Goal: Task Accomplishment & Management: Complete application form

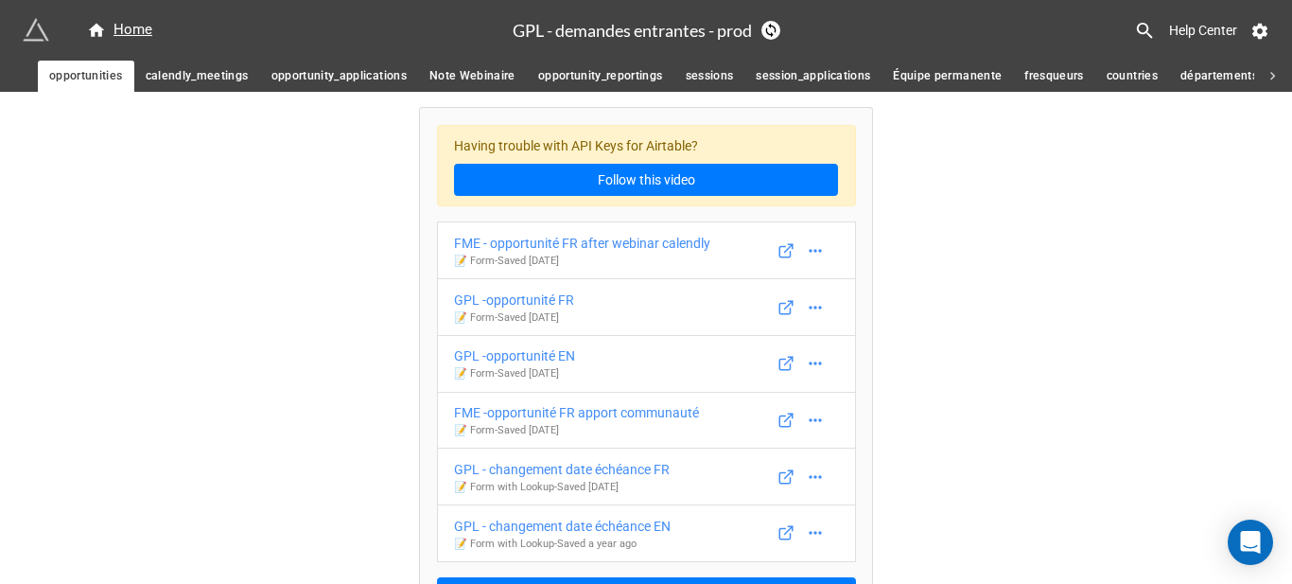
click at [213, 81] on span "calendly_meetings" at bounding box center [197, 76] width 103 height 20
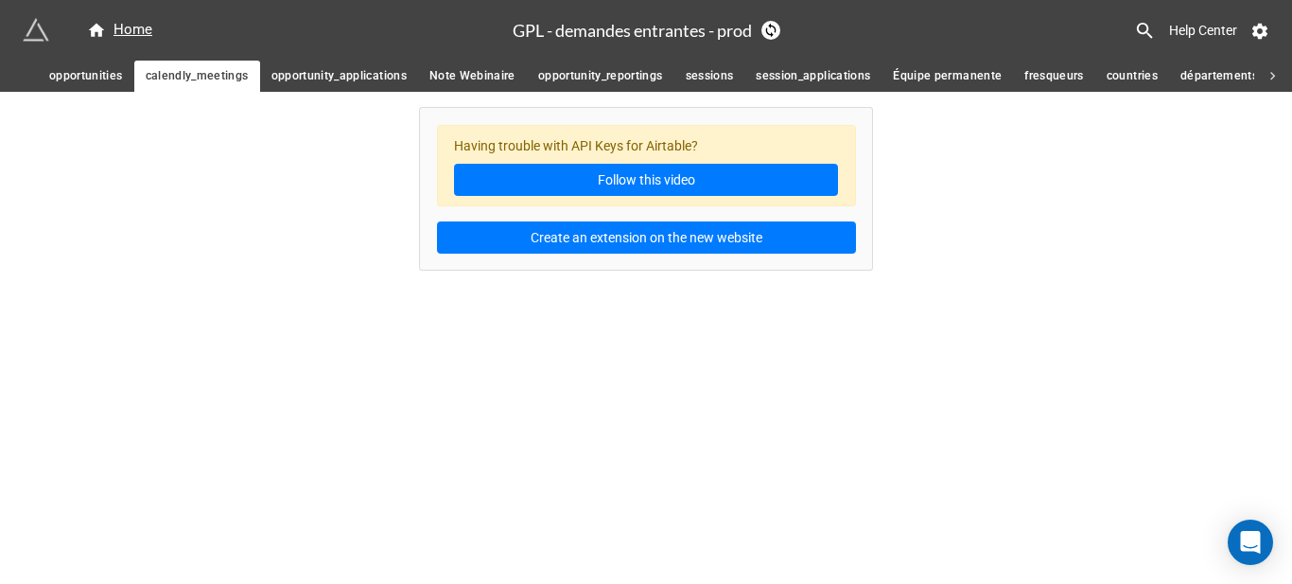
click at [351, 81] on span "opportunity_applications" at bounding box center [338, 76] width 135 height 20
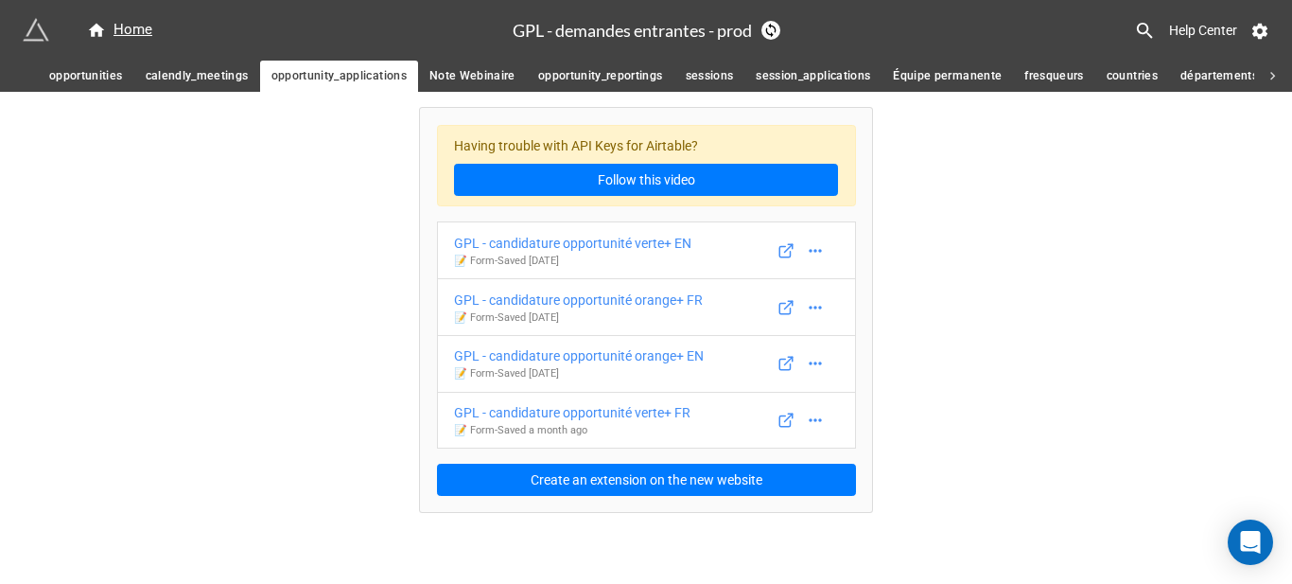
click at [487, 81] on span "Note Webinaire" at bounding box center [472, 76] width 86 height 20
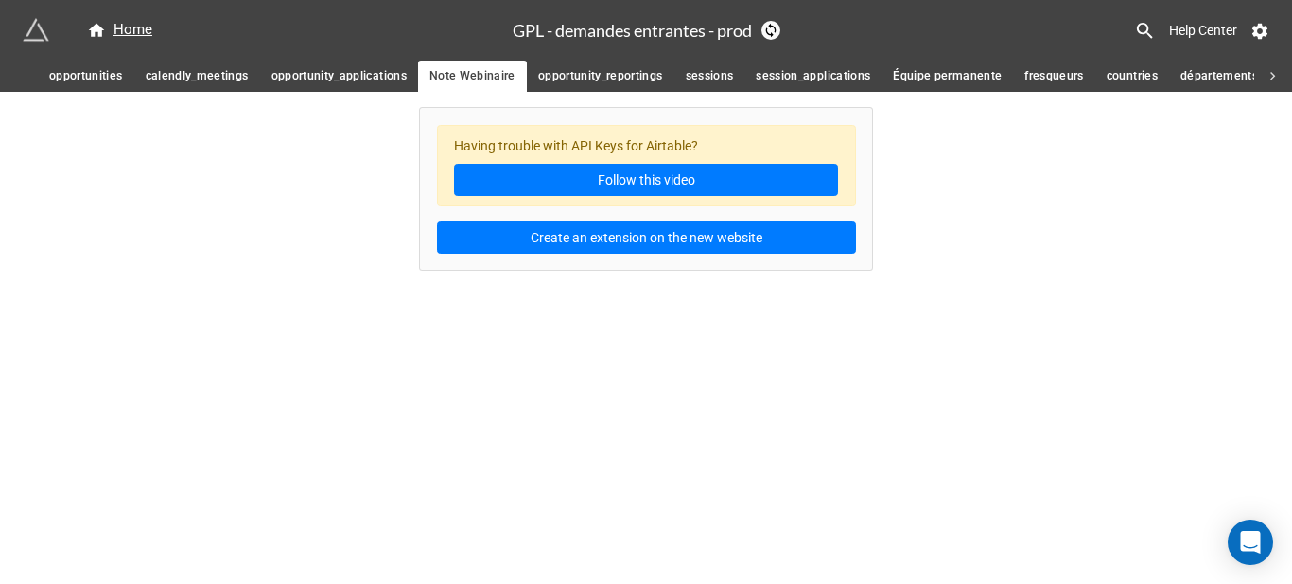
click at [614, 86] on span "opportunity_reportings" at bounding box center [600, 76] width 125 height 20
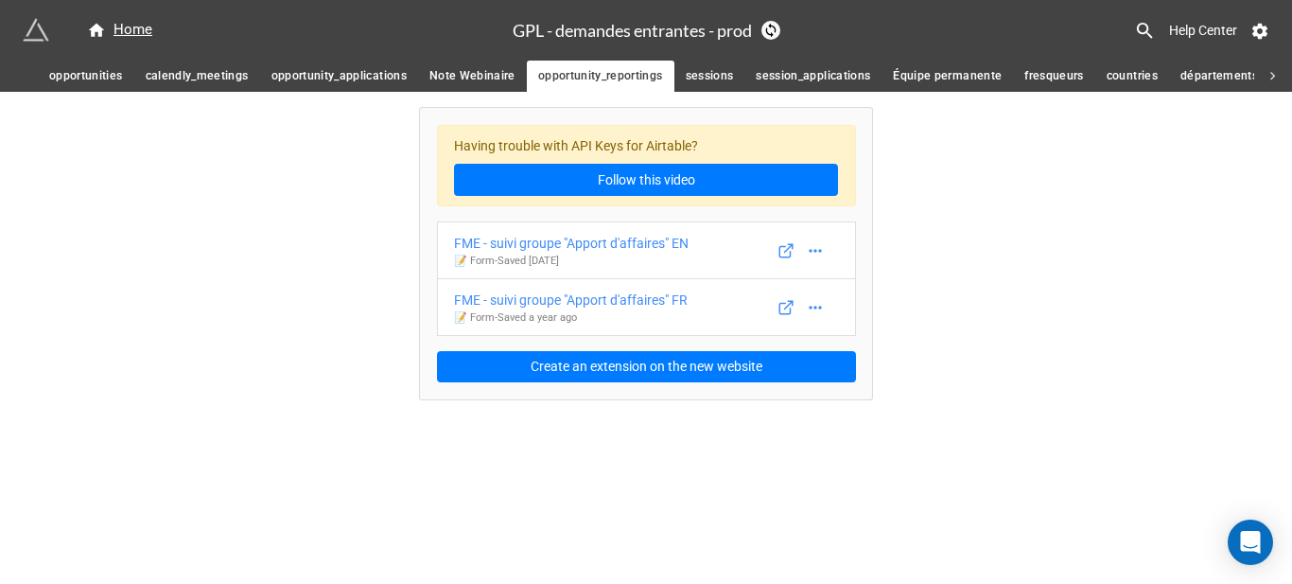
click at [716, 84] on span "sessions" at bounding box center [710, 76] width 48 height 20
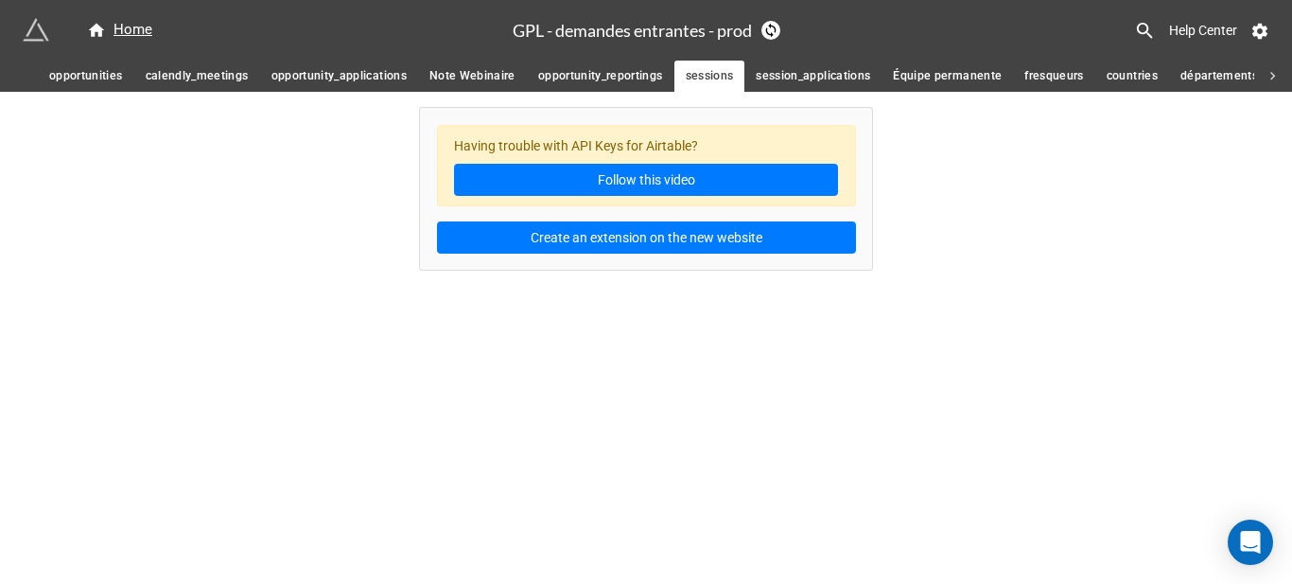
click at [825, 84] on span "session_applications" at bounding box center [813, 76] width 114 height 20
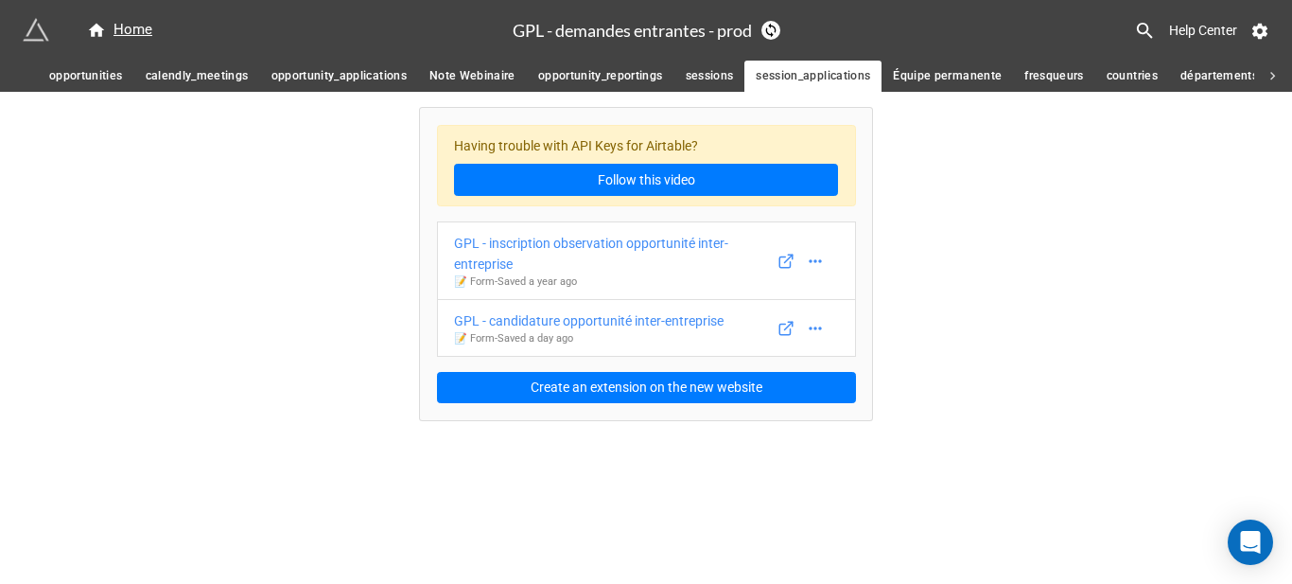
click at [959, 85] on span "Équipe permanente" at bounding box center [947, 76] width 109 height 20
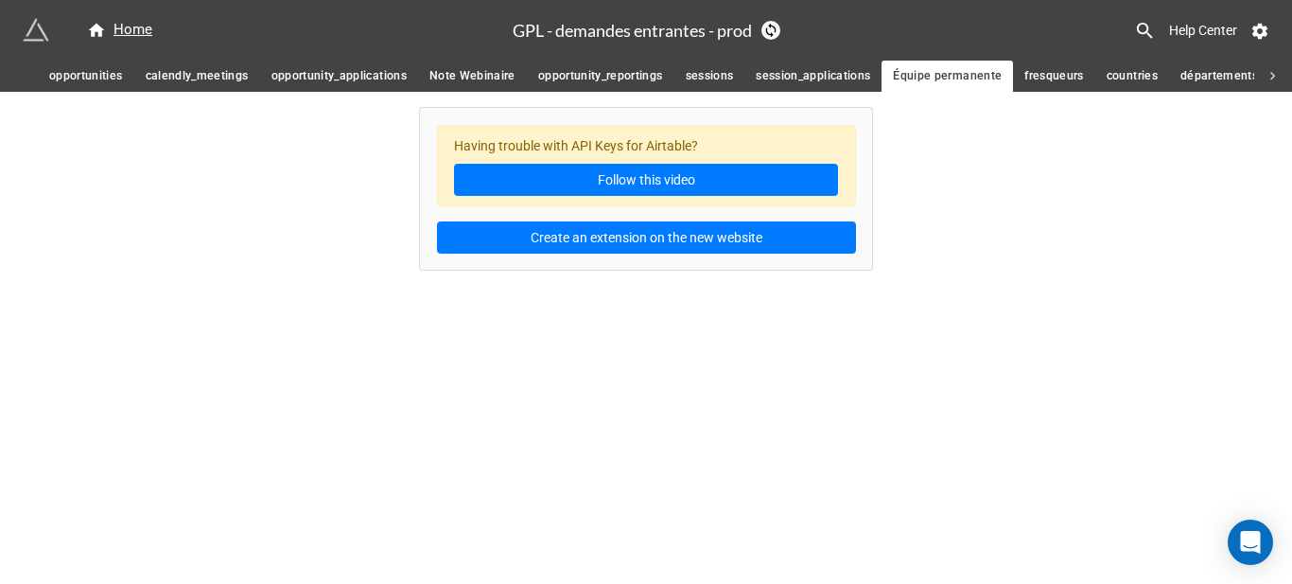
click at [1034, 74] on span "fresqueurs" at bounding box center [1054, 76] width 60 height 20
click at [1114, 78] on span "countries" at bounding box center [1132, 76] width 51 height 20
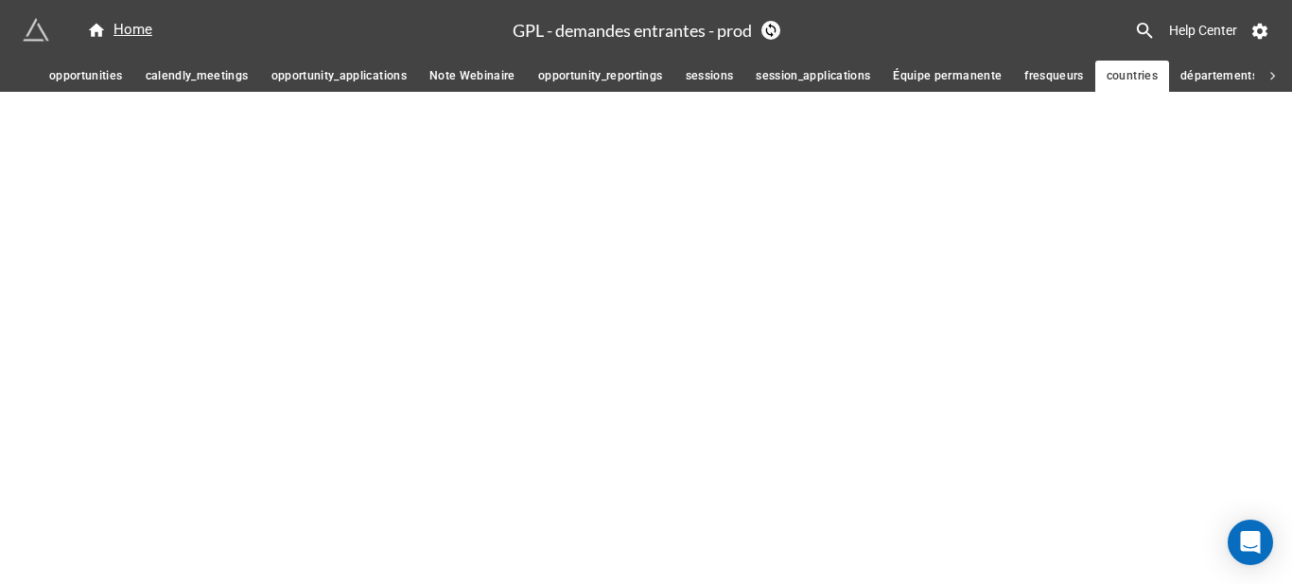
drag, startPoint x: 1203, startPoint y: 79, endPoint x: 1180, endPoint y: 80, distance: 22.7
click at [1204, 79] on span "départements FR" at bounding box center [1228, 76] width 96 height 20
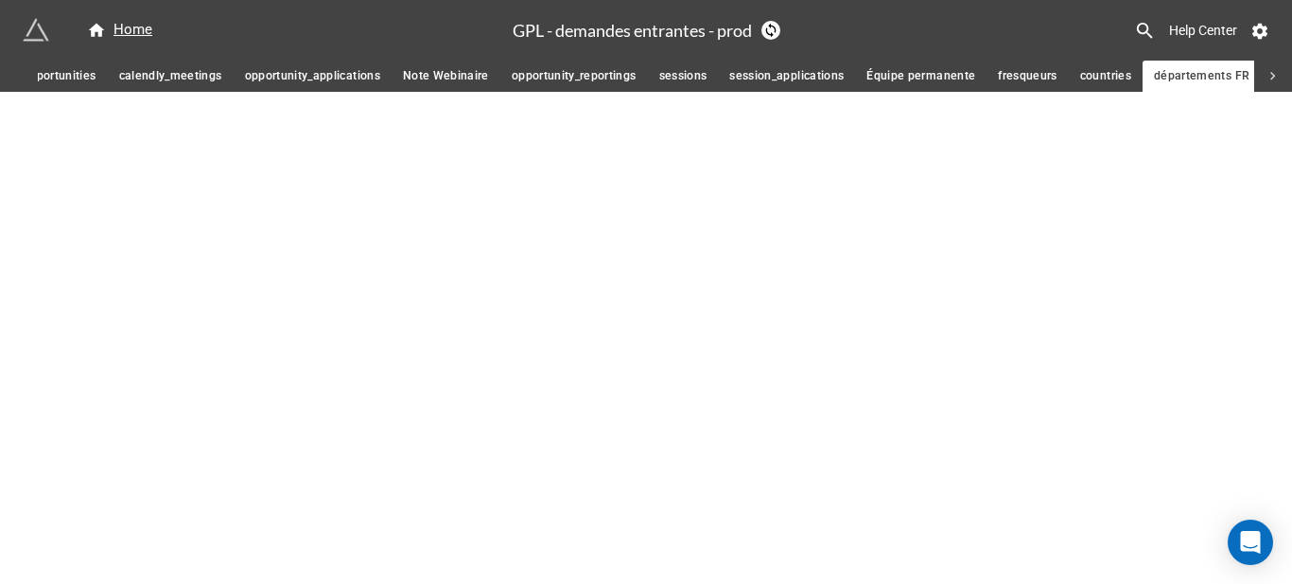
scroll to position [0, 29]
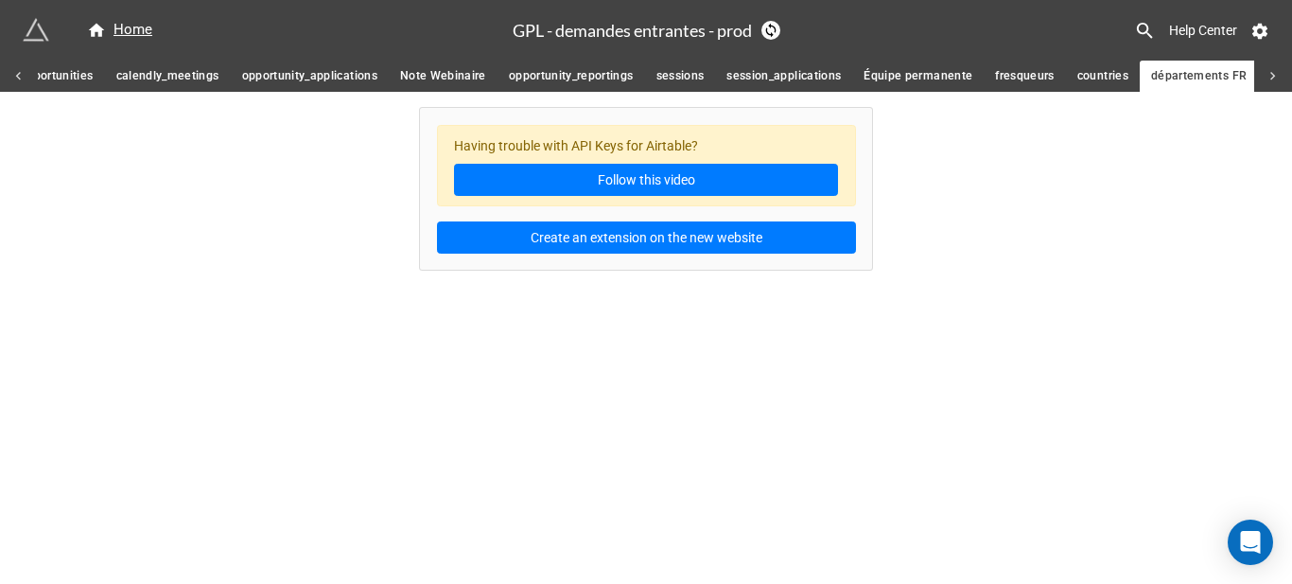
click at [804, 72] on span "session_applications" at bounding box center [783, 76] width 114 height 20
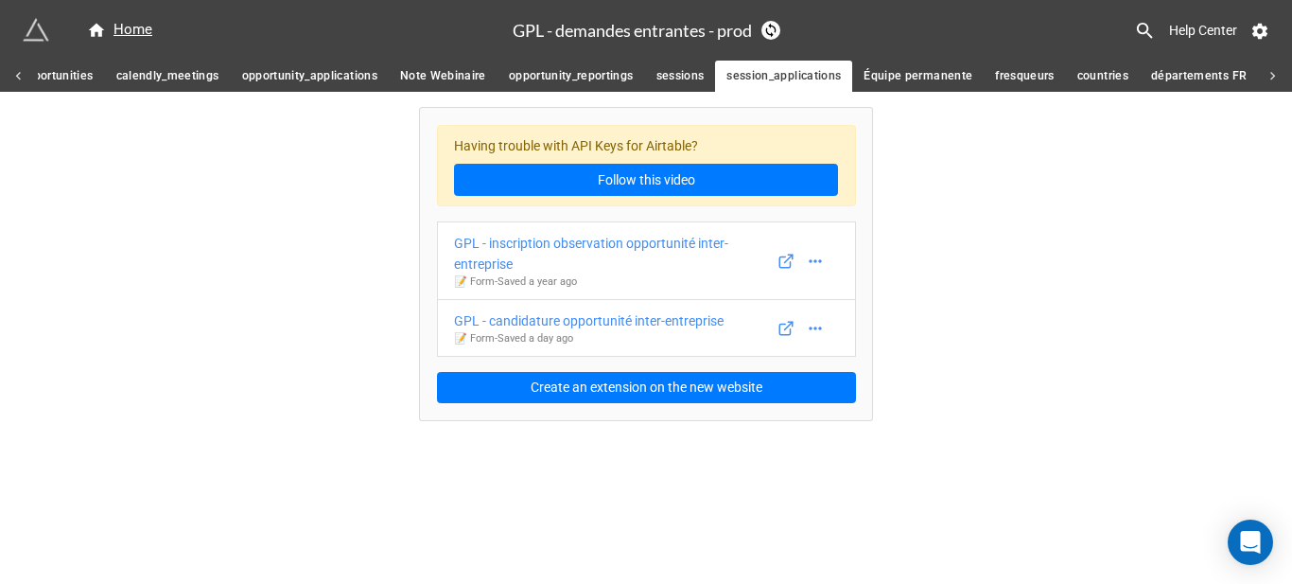
click at [1197, 72] on span "départements FR" at bounding box center [1199, 76] width 96 height 20
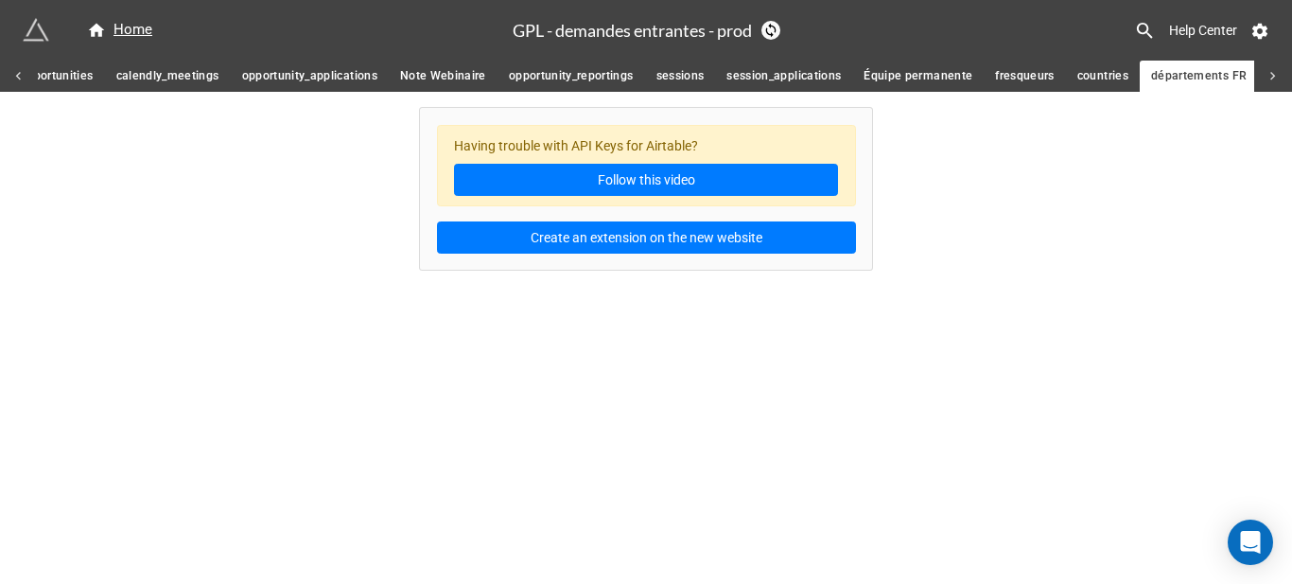
click at [1274, 73] on icon at bounding box center [1273, 76] width 17 height 17
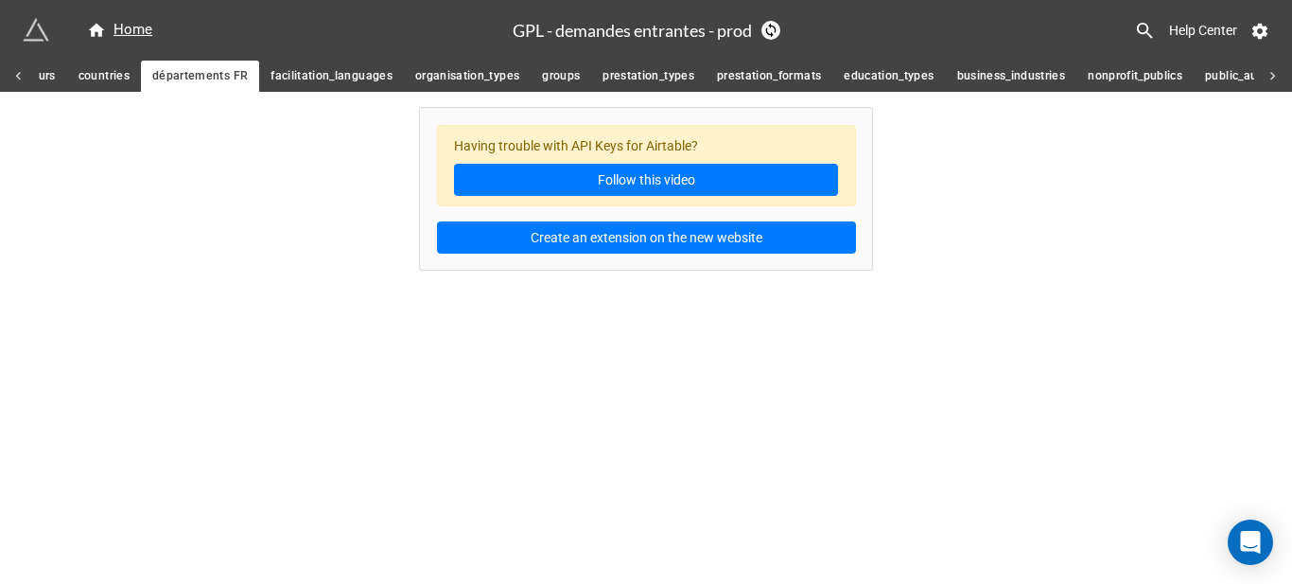
scroll to position [0, 1083]
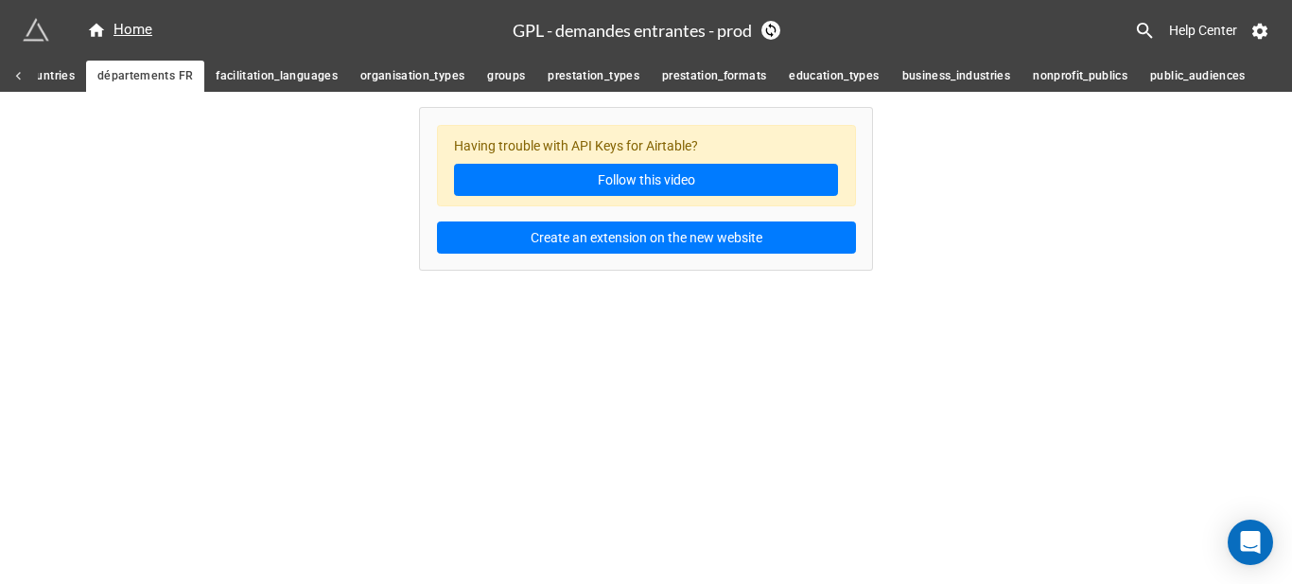
click at [237, 85] on span "facilitation_languages" at bounding box center [277, 76] width 122 height 20
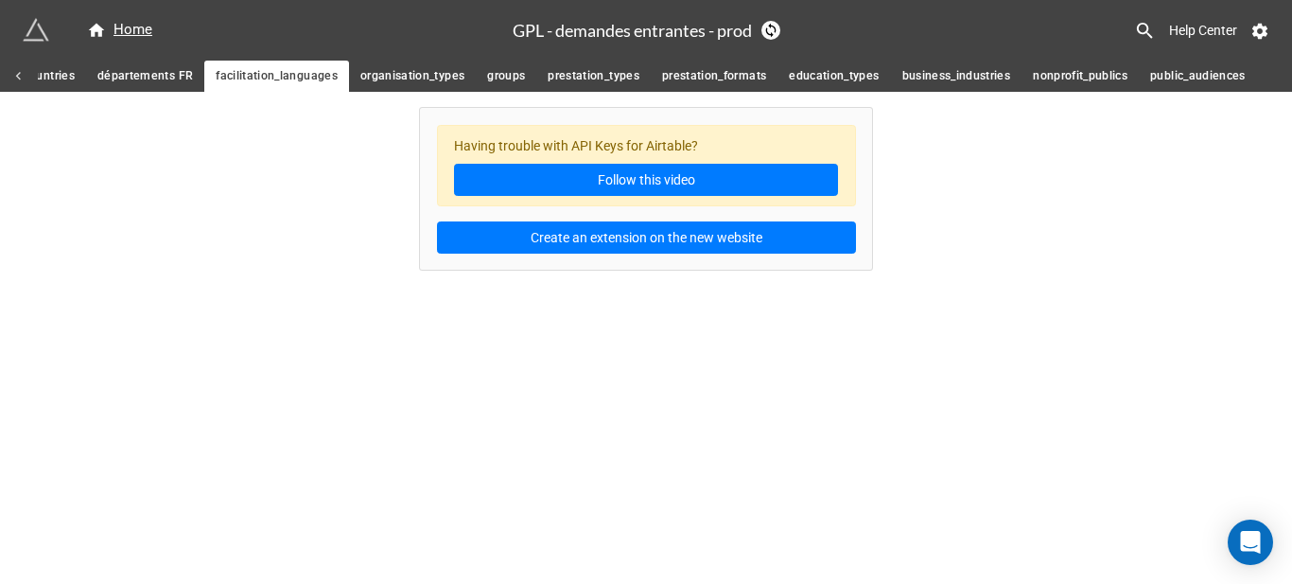
click at [12, 77] on icon at bounding box center [18, 76] width 17 height 17
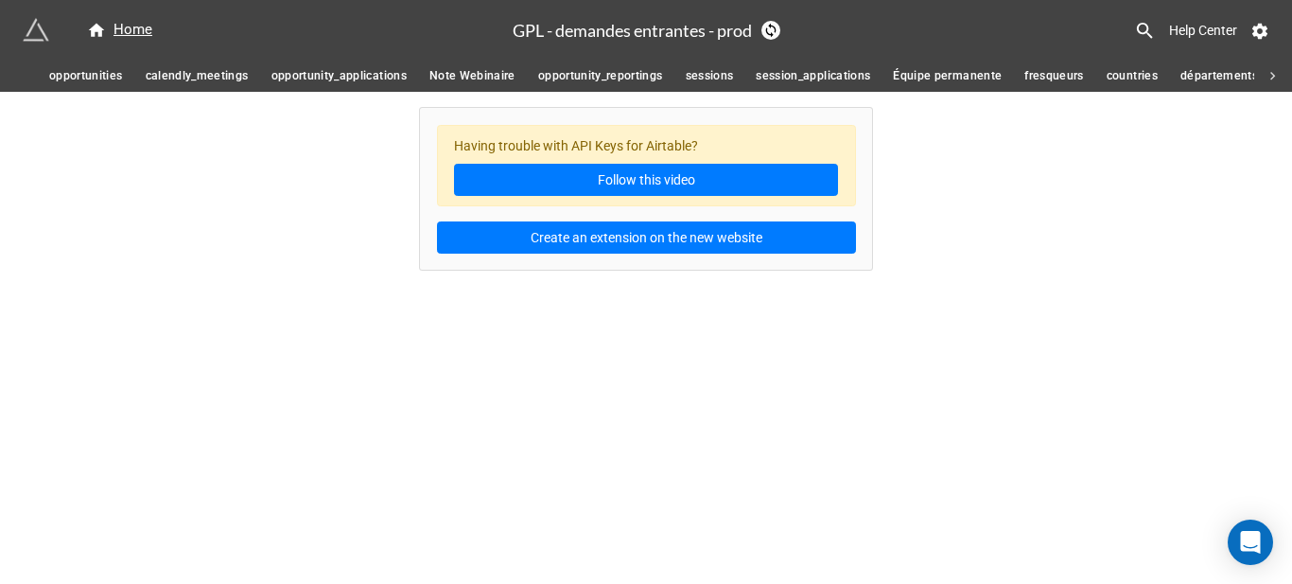
click at [293, 74] on span "opportunity_applications" at bounding box center [338, 76] width 135 height 20
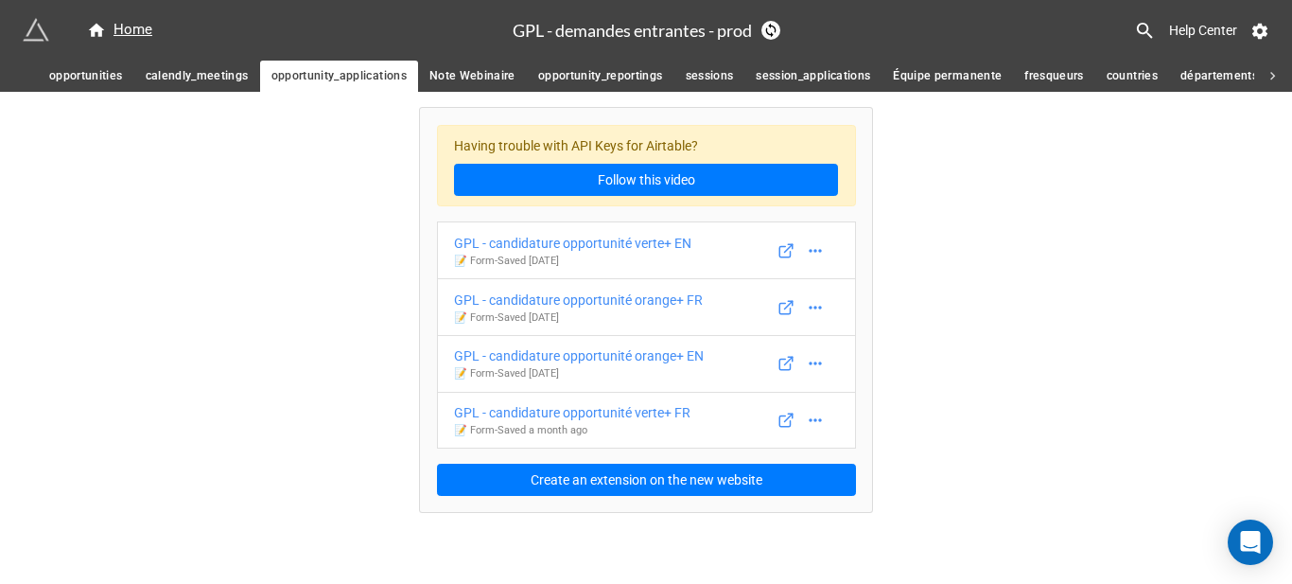
click at [211, 81] on span "calendly_meetings" at bounding box center [197, 76] width 103 height 20
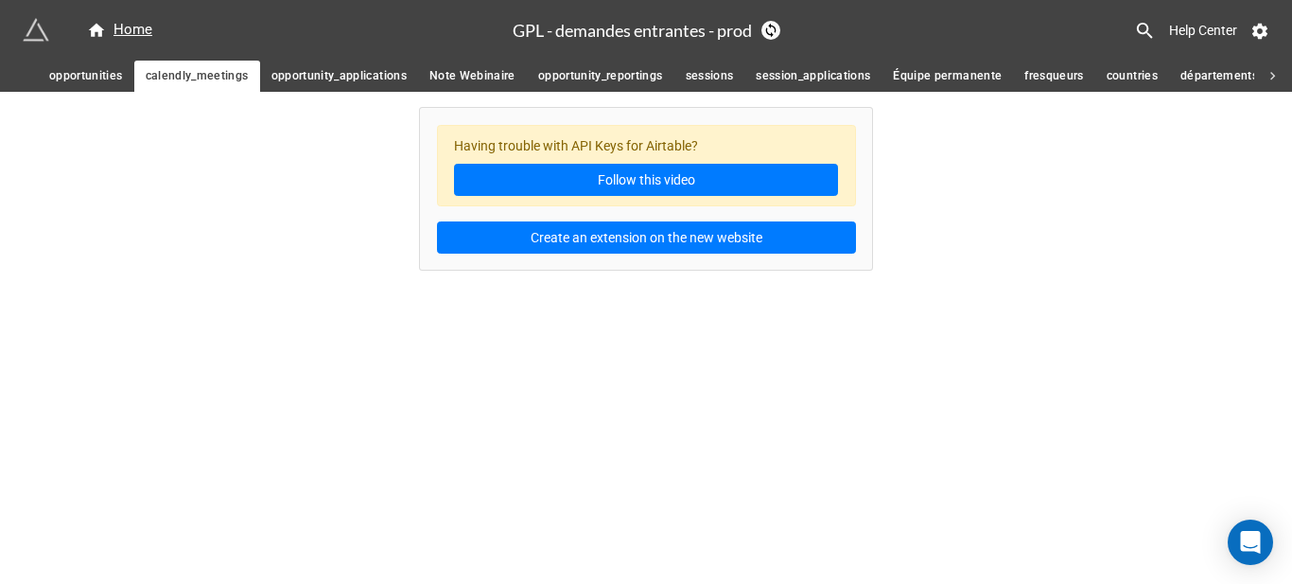
click at [305, 72] on span "opportunity_applications" at bounding box center [338, 76] width 135 height 20
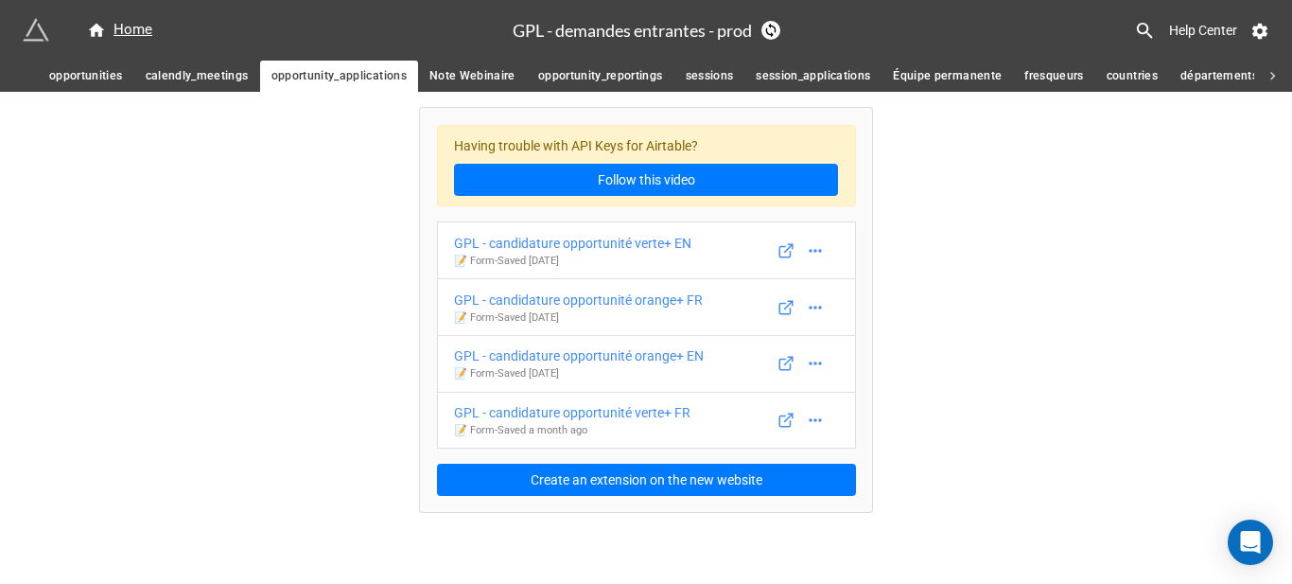
click at [803, 69] on span "session_applications" at bounding box center [813, 76] width 114 height 20
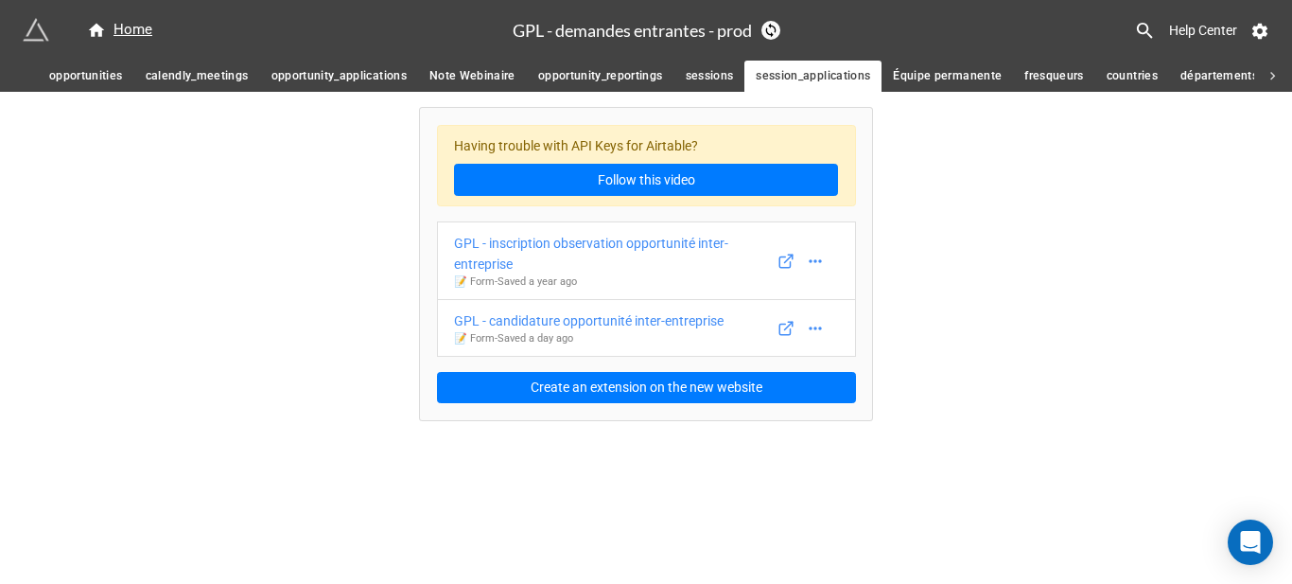
click at [372, 75] on span "opportunity_applications" at bounding box center [338, 76] width 135 height 20
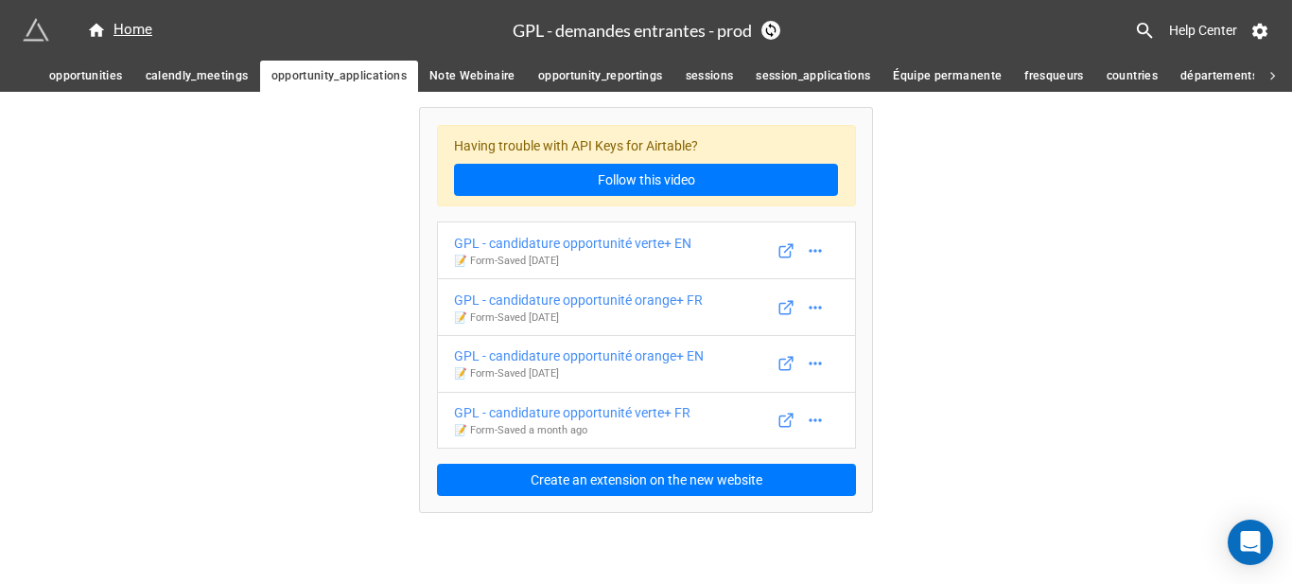
click at [784, 74] on span "session_applications" at bounding box center [813, 76] width 114 height 20
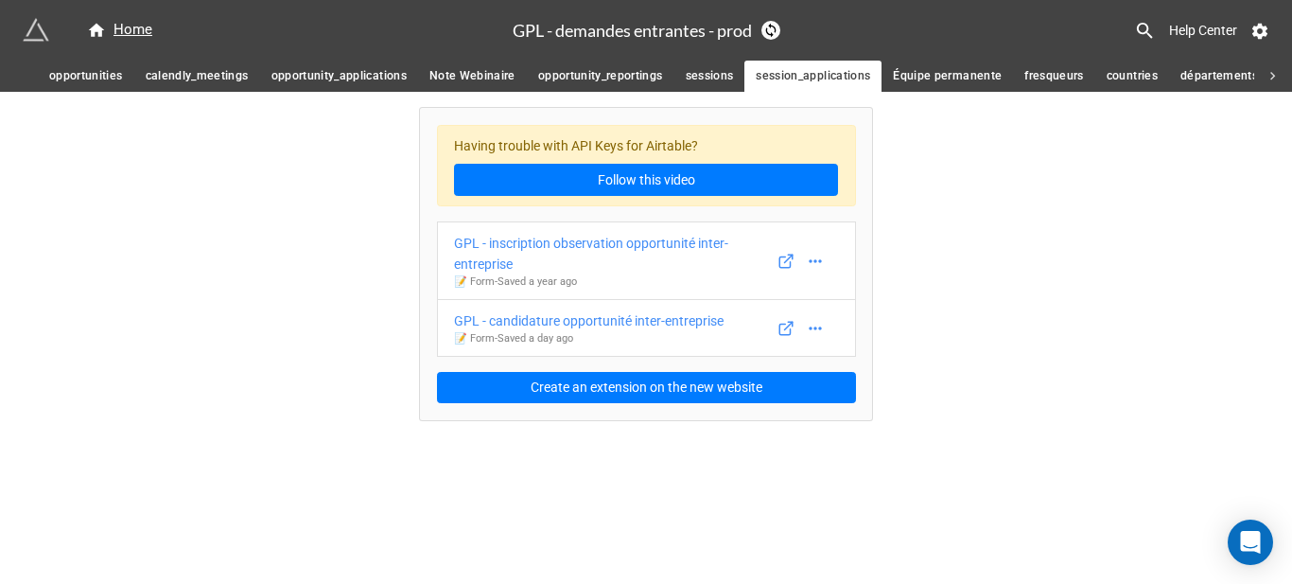
click at [373, 81] on span "opportunity_applications" at bounding box center [338, 76] width 135 height 20
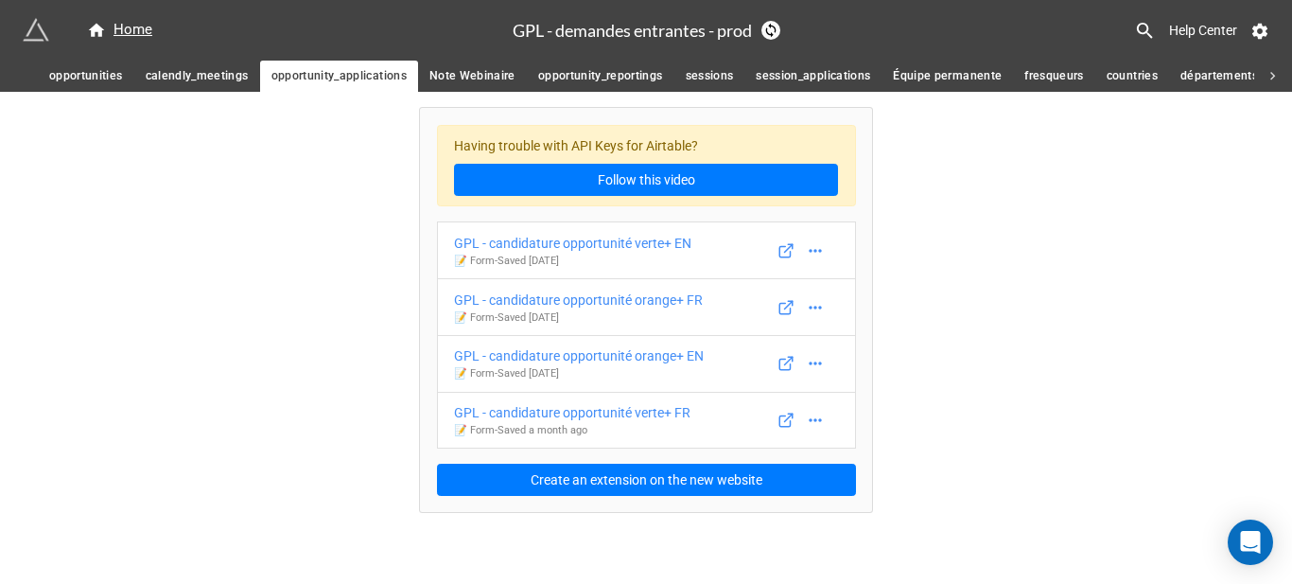
click at [786, 74] on span "session_applications" at bounding box center [813, 76] width 114 height 20
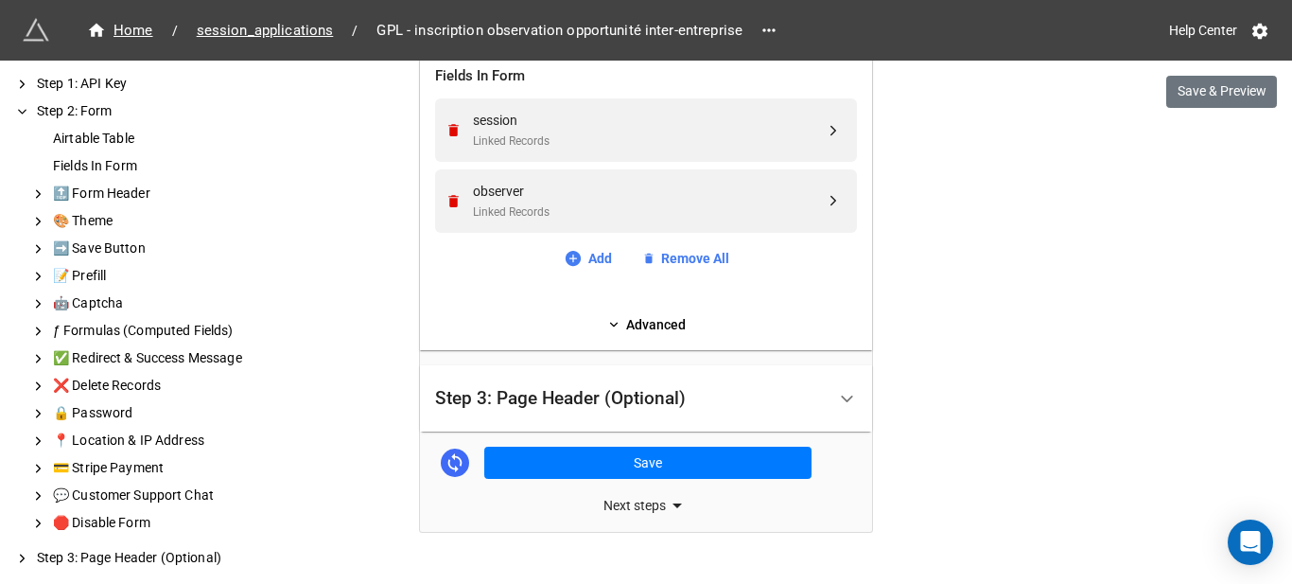
scroll to position [757, 0]
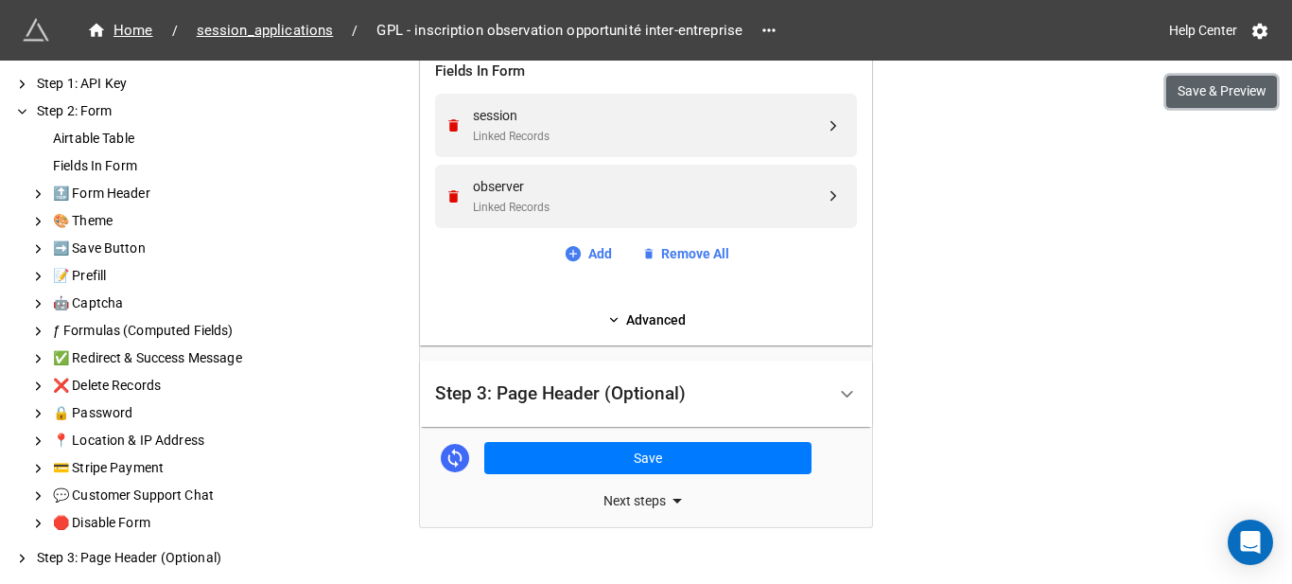
click at [1212, 86] on button "Save & Preview" at bounding box center [1221, 92] width 111 height 32
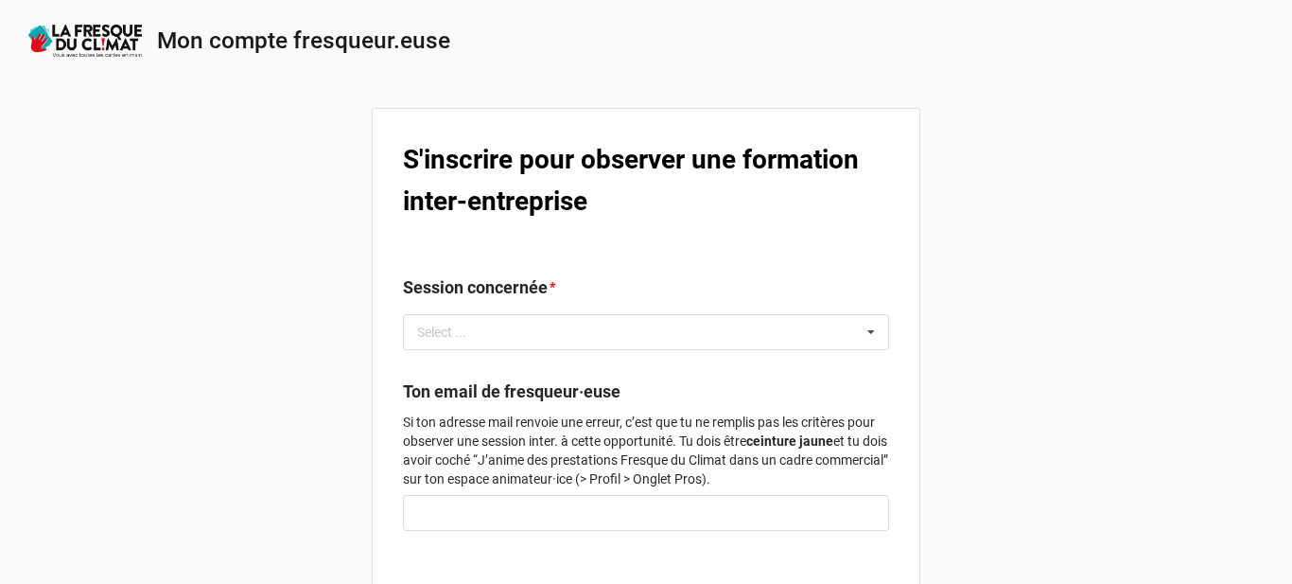
click at [584, 207] on b "S'inscrire pour observer une formation inter-entreprise" at bounding box center [631, 180] width 456 height 73
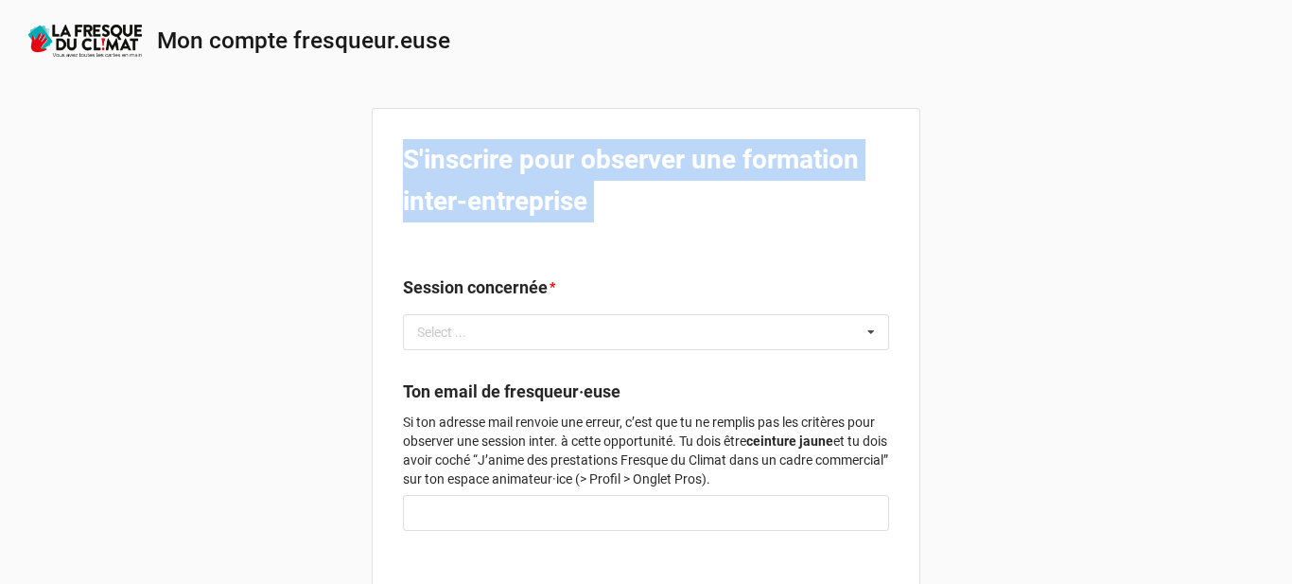
click at [584, 207] on b "S'inscrire pour observer une formation inter-entreprise" at bounding box center [631, 180] width 456 height 73
copy b "S'inscrire pour observer une formation inter-entreprise"
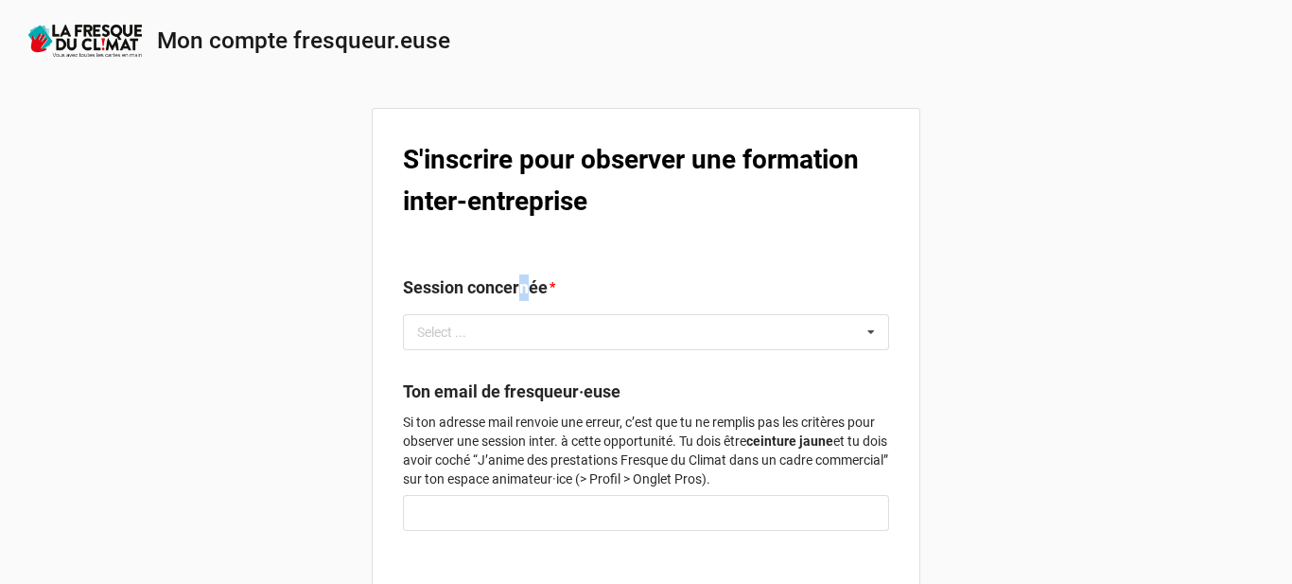
click at [520, 292] on label "Session concernée" at bounding box center [475, 287] width 145 height 26
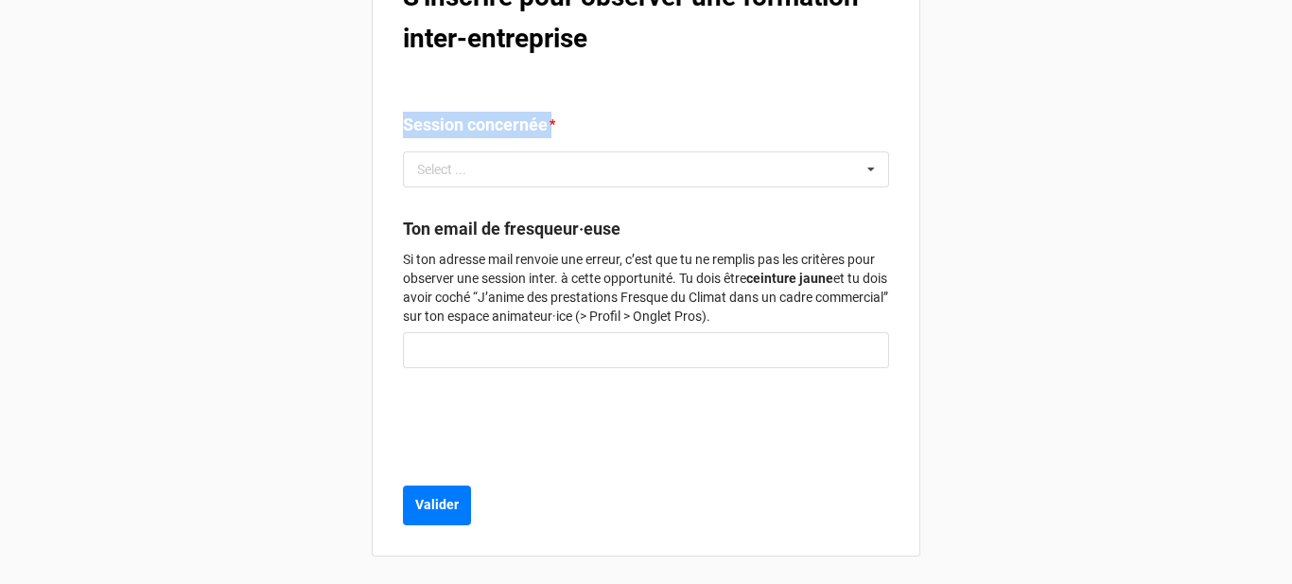
scroll to position [166, 0]
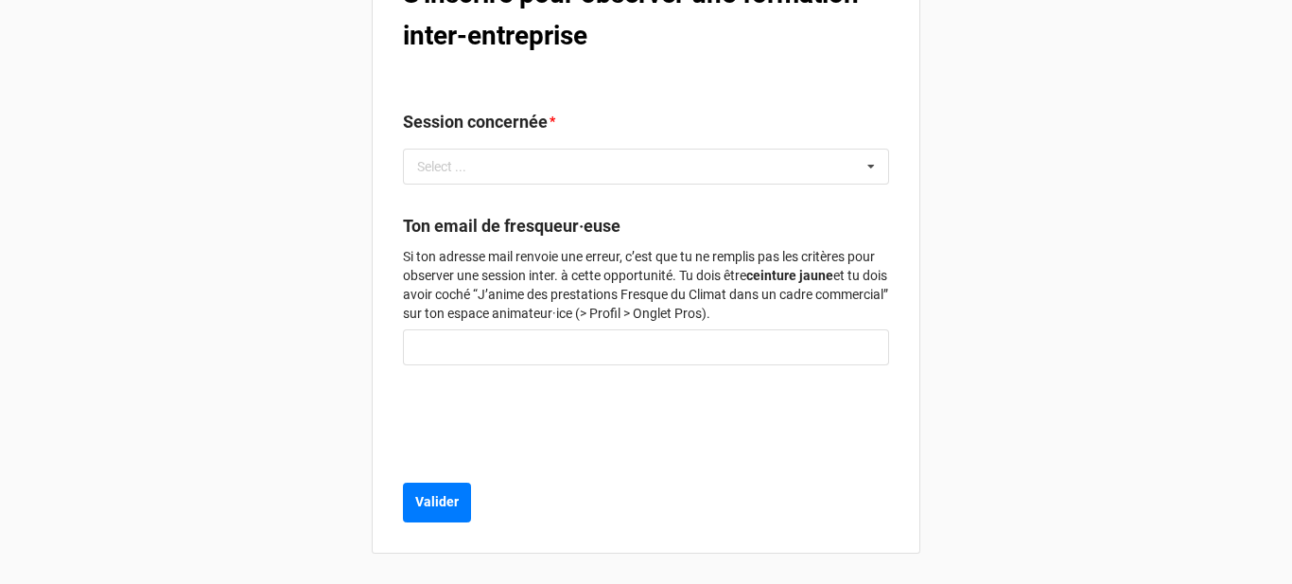
click at [591, 221] on label "Ton email de fresqueur·euse" at bounding box center [512, 226] width 218 height 26
copy b "Ton email de fresqueur·euse"
click at [565, 288] on p "Si ton adresse mail renvoie une erreur, c’est que tu ne remplis pas les critère…" at bounding box center [646, 285] width 486 height 76
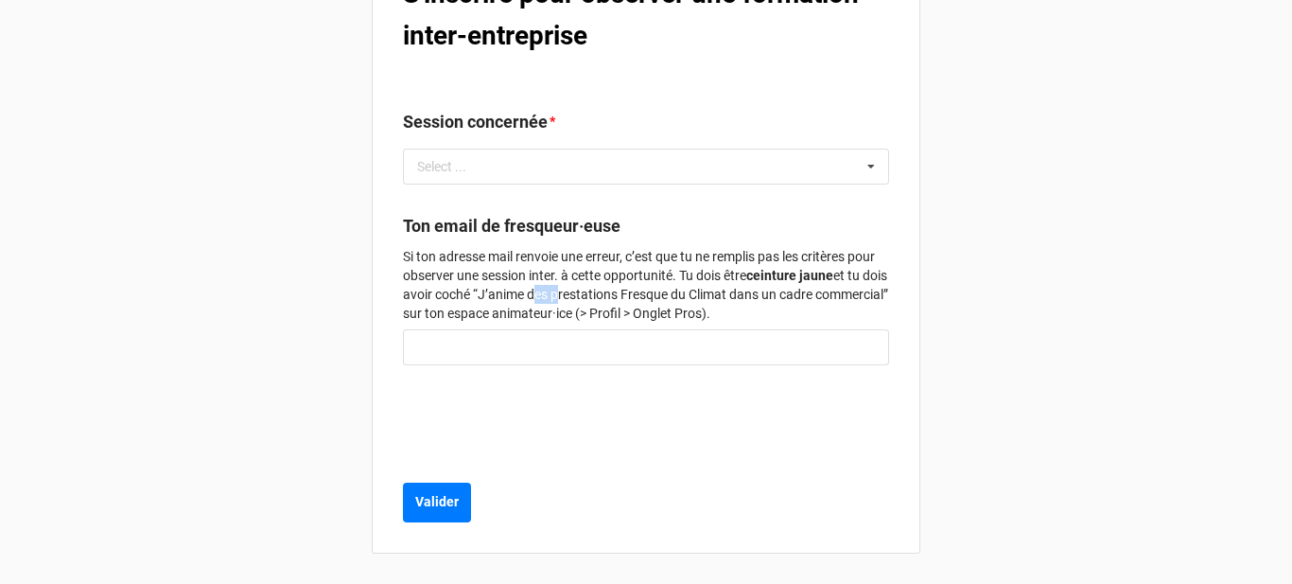
click at [565, 288] on p "Si ton adresse mail renvoie une erreur, c’est que tu ne remplis pas les critère…" at bounding box center [646, 285] width 486 height 76
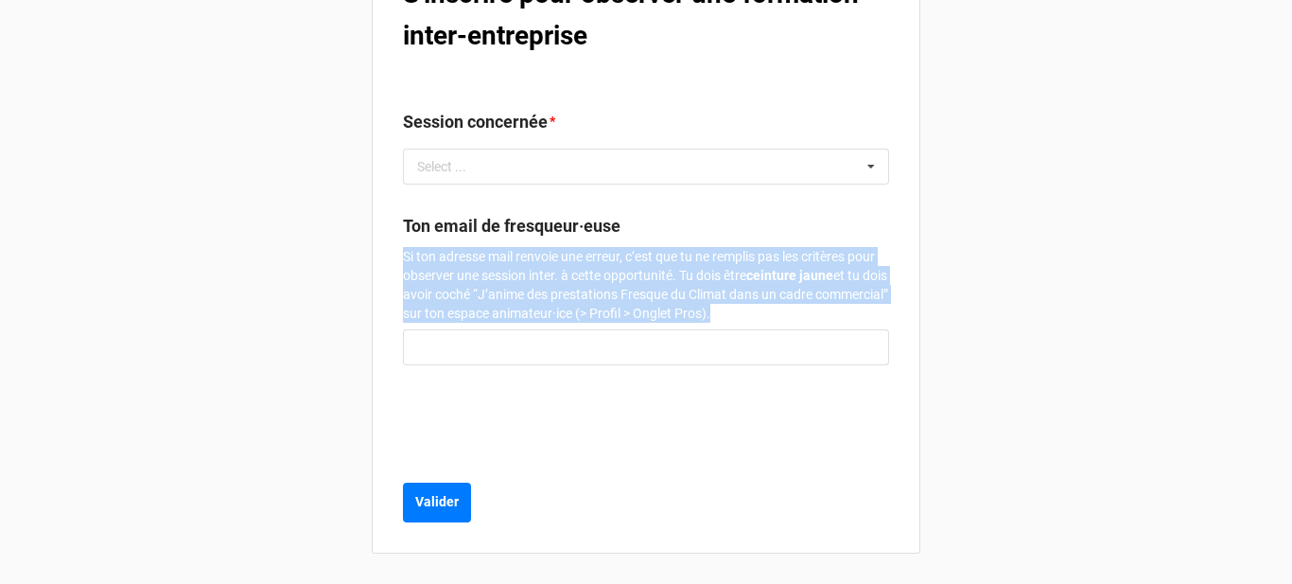
click at [565, 288] on p "Si ton adresse mail renvoie une erreur, c’est que tu ne remplis pas les critère…" at bounding box center [646, 285] width 486 height 76
copy div "Si ton adresse mail renvoie une erreur, c’est que tu ne remplis pas les critère…"
click at [805, 309] on p "Si ton adresse mail renvoie une erreur, c’est que tu ne remplis pas les critère…" at bounding box center [646, 285] width 486 height 76
